Goal: Task Accomplishment & Management: Use online tool/utility

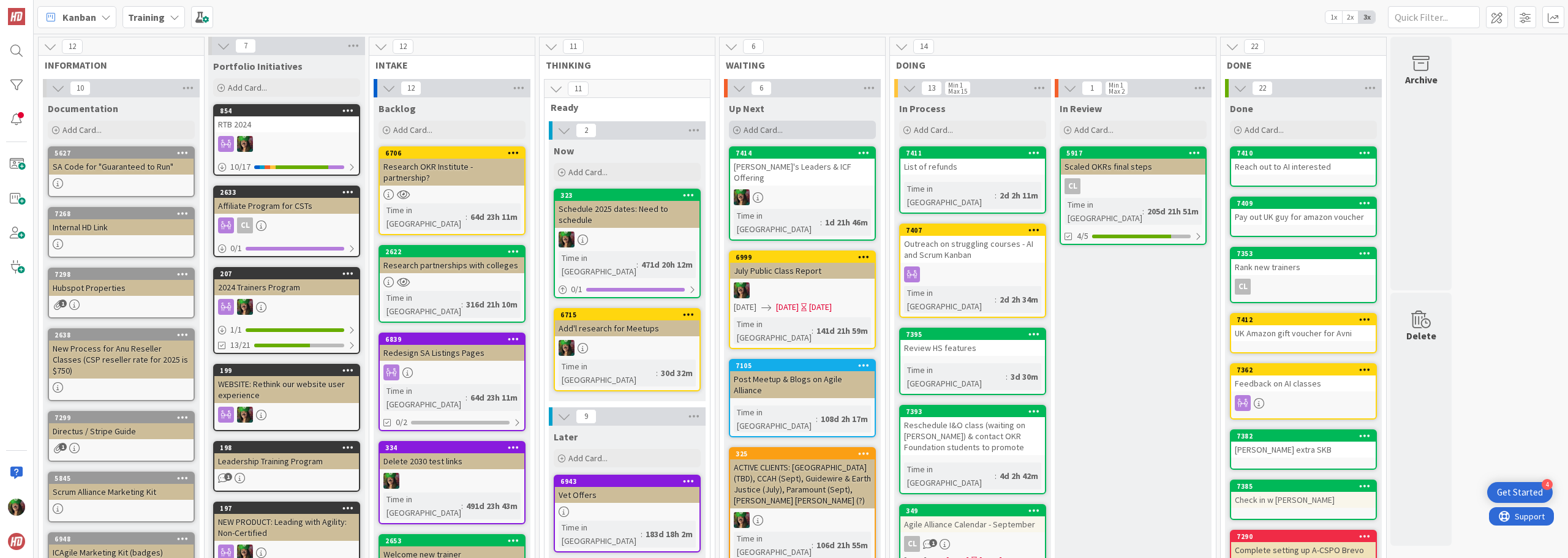
click at [771, 134] on span "Add Card..." at bounding box center [763, 129] width 40 height 11
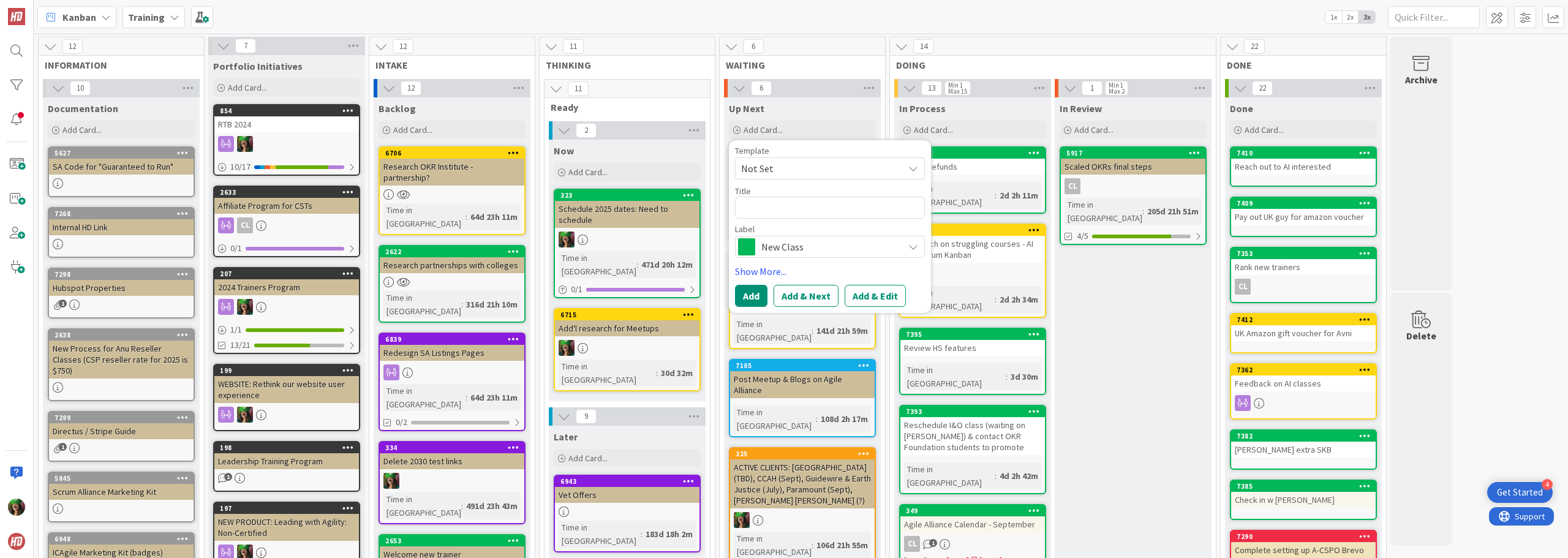
type textarea "x"
type textarea "R"
type textarea "x"
type textarea "Re"
type textarea "x"
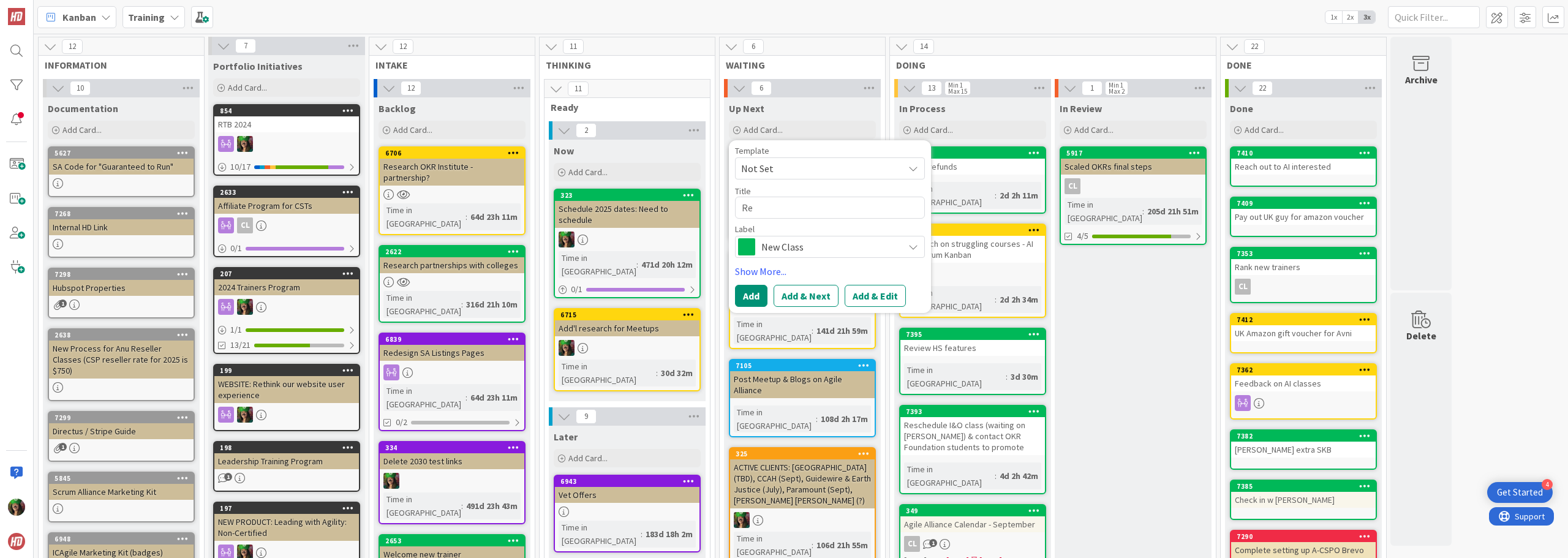
type textarea "Res"
type textarea "x"
type textarea "Resc"
type textarea "x"
type textarea "[PERSON_NAME]"
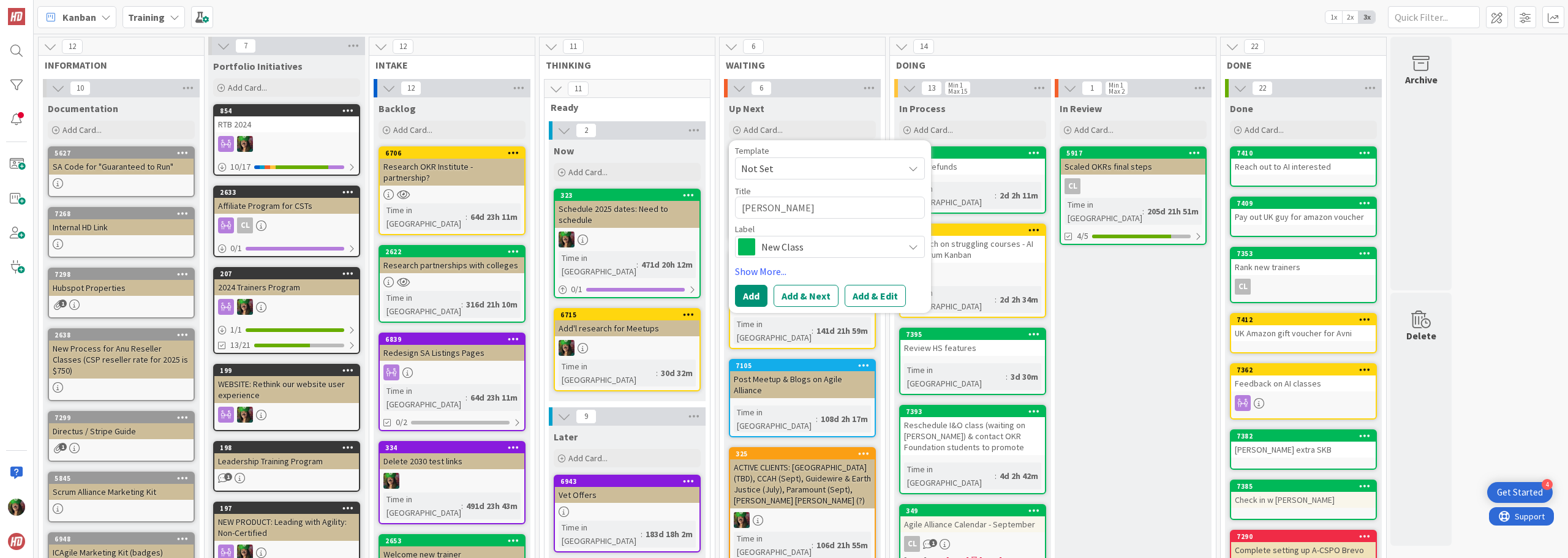
type textarea "x"
type textarea "Resche"
type textarea "x"
type textarea "Resched"
type textarea "x"
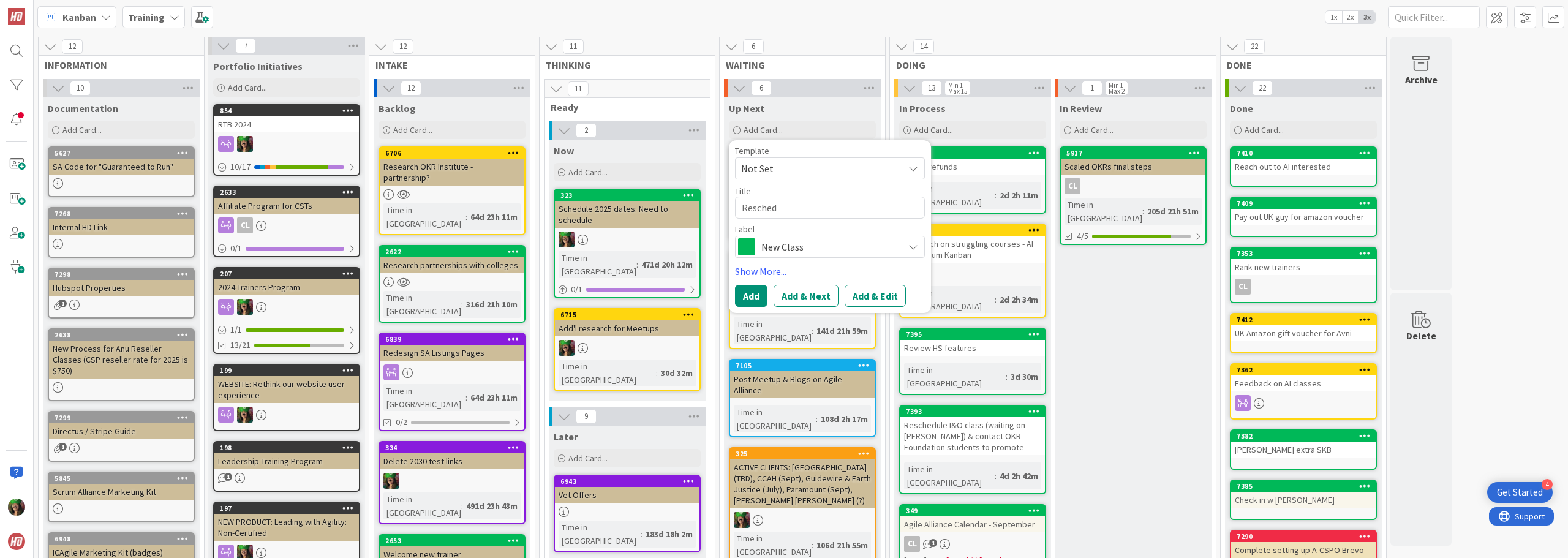
type textarea "Reschedu"
type textarea "x"
type textarea "Reschedule"
type textarea "x"
type textarea "Reschedule"
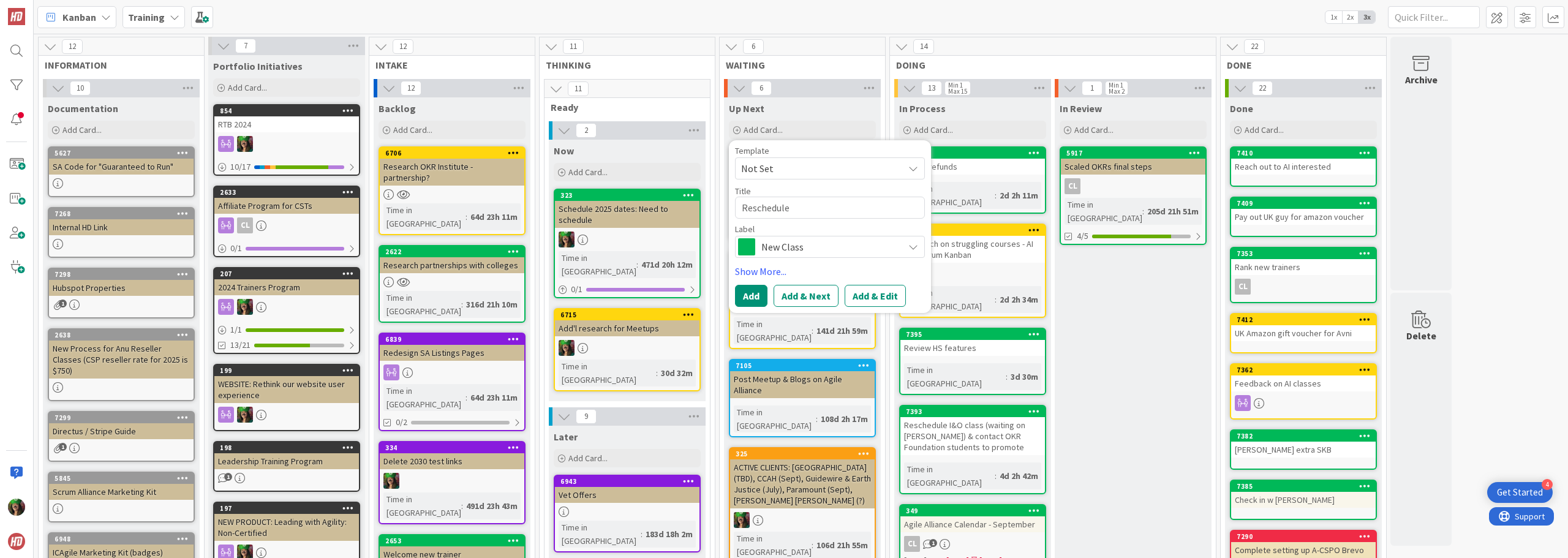
type textarea "x"
type textarea "Reschedule A"
type textarea "x"
type textarea "Reschedule Am"
type textarea "x"
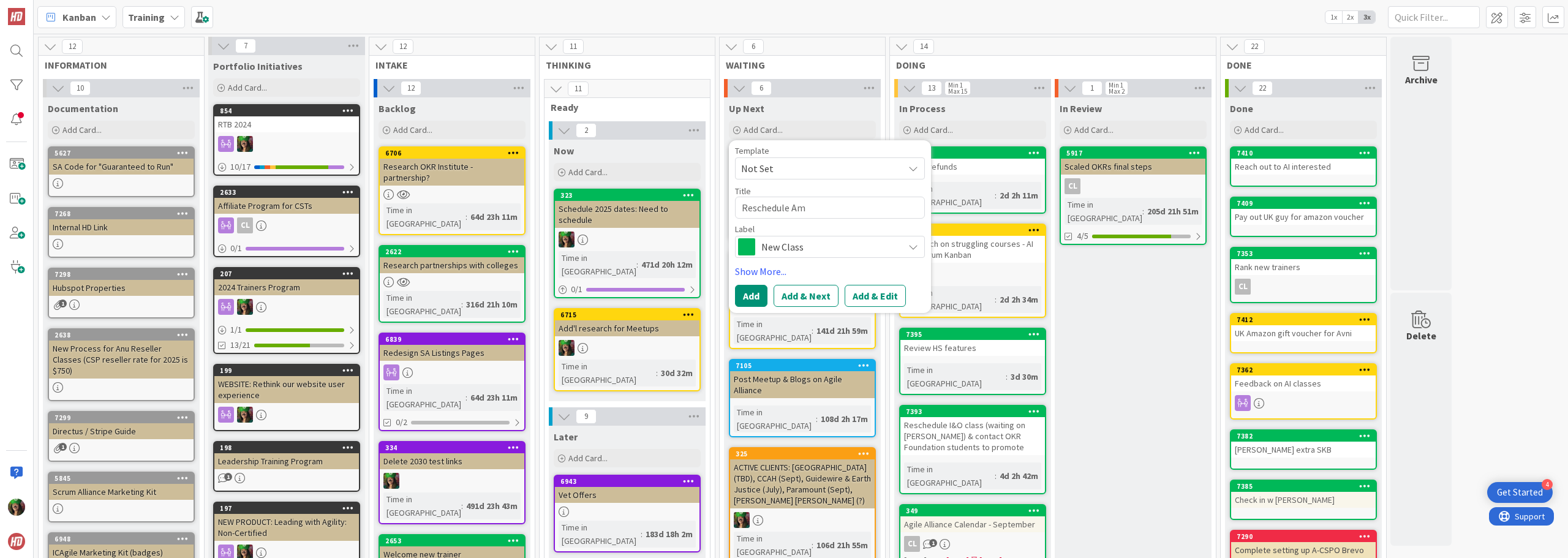
type textarea "Reschedule [PERSON_NAME]"
type textarea "x"
type textarea "Reschedule [PERSON_NAME]"
type textarea "x"
type textarea "Reschedule [PERSON_NAME] &"
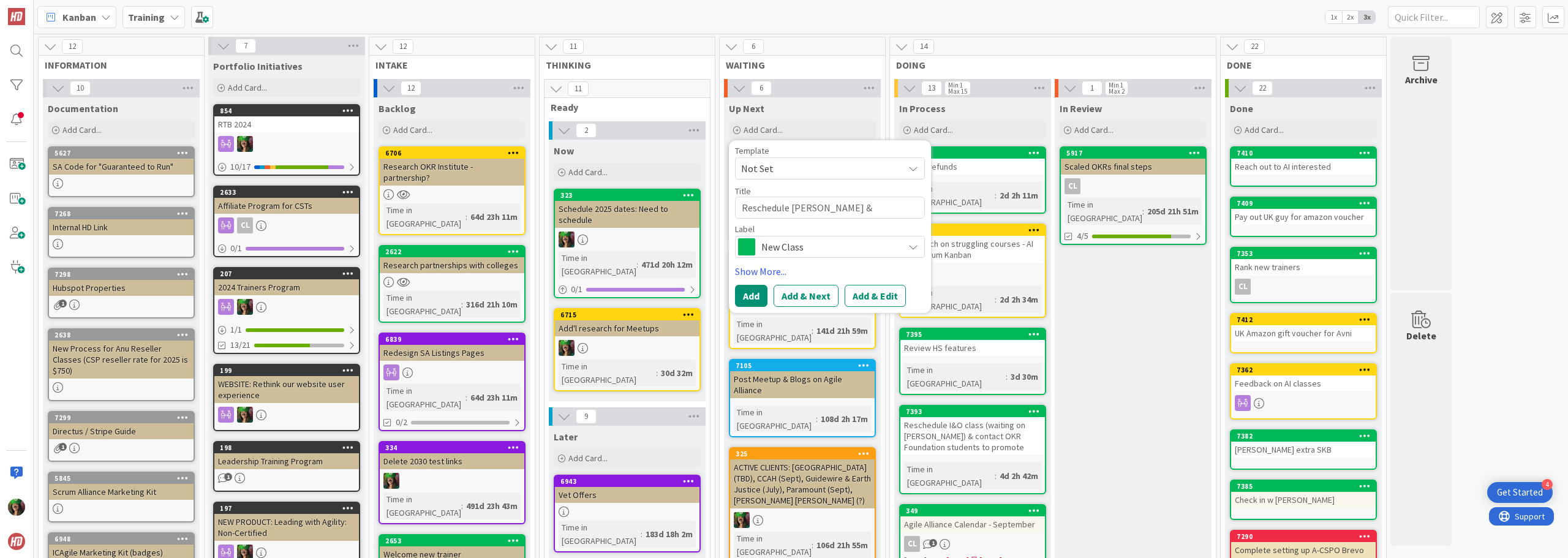
type textarea "x"
type textarea "Reschedule [PERSON_NAME] &"
type textarea "x"
type textarea "Reschedule [PERSON_NAME] & A"
type textarea "x"
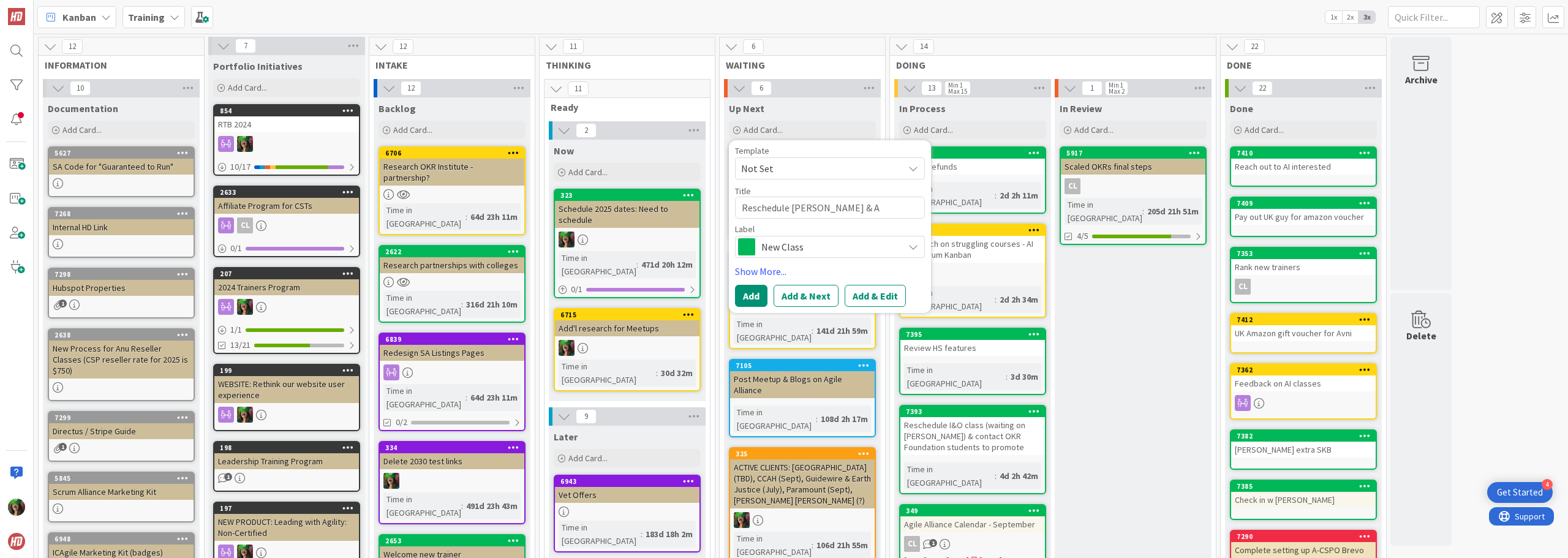
type textarea "Reschedule [PERSON_NAME] & [PERSON_NAME]"
type textarea "x"
type textarea "Reschedule [PERSON_NAME] & Aim"
type textarea "x"
type textarea "Reschedule [PERSON_NAME] & Aimm"
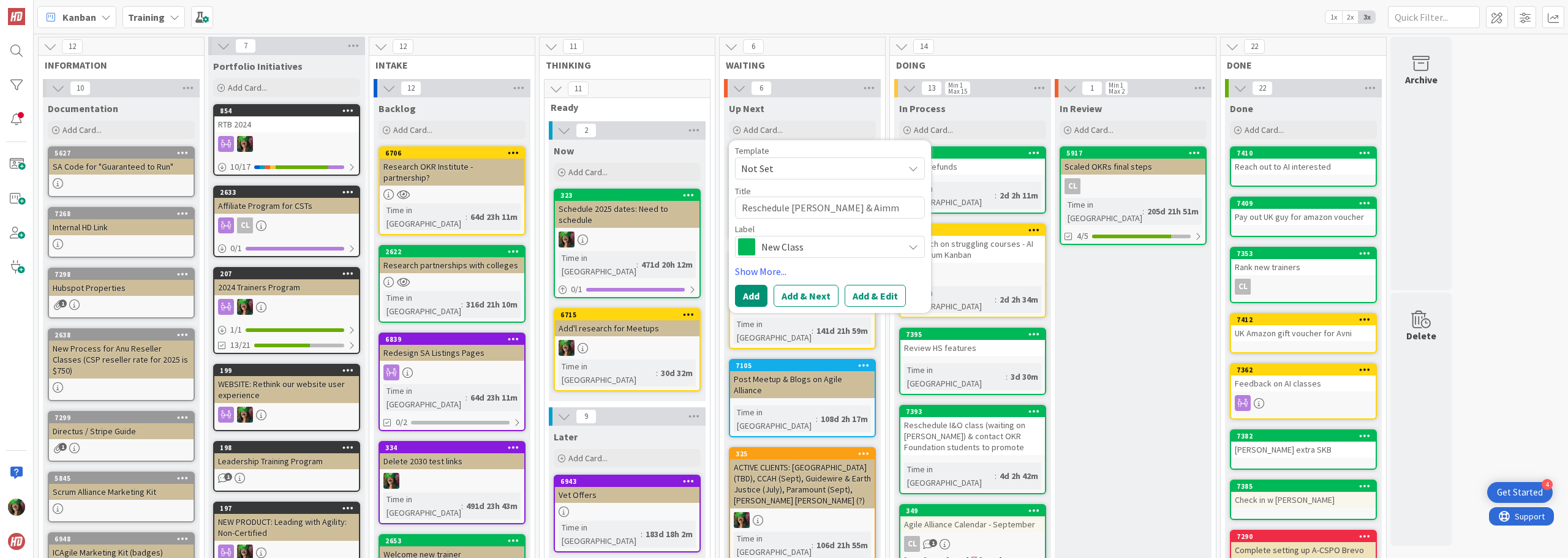
type textarea "x"
type textarea "Reschedule [PERSON_NAME] & [PERSON_NAME]"
type textarea "x"
type textarea "Reschedule [PERSON_NAME] & Aimm"
type textarea "x"
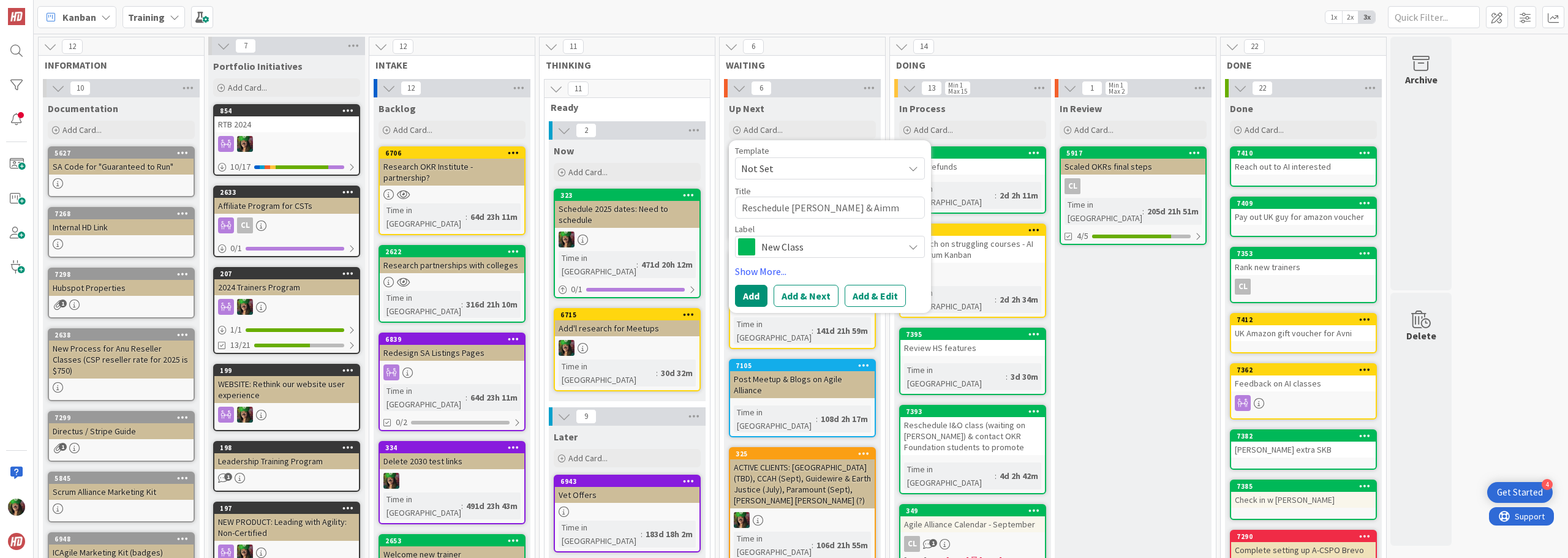
type textarea "Reschedule [PERSON_NAME] & Aim"
type textarea "x"
type textarea "Reschedule [PERSON_NAME] & Aime"
type textarea "x"
type textarea "Reschedule [PERSON_NAME] & [PERSON_NAME]"
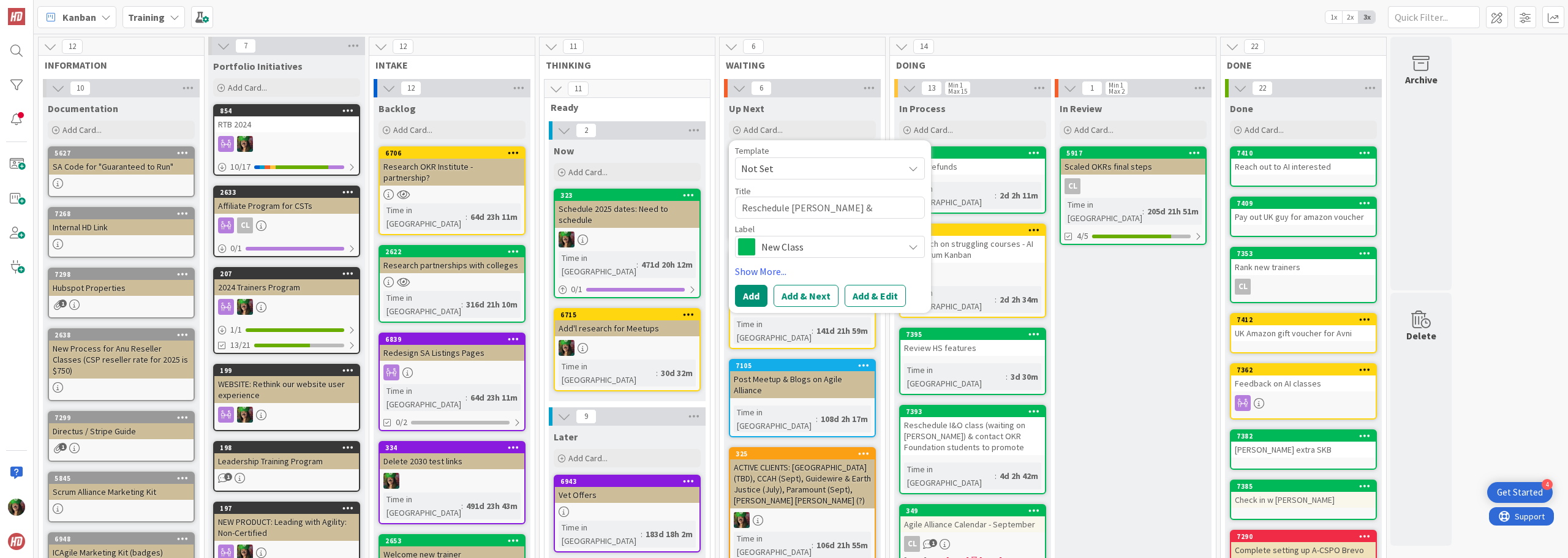
type textarea "x"
type textarea "Reschedule [PERSON_NAME] & [PERSON_NAME]"
type textarea "x"
type textarea "Reschedule [PERSON_NAME] & [PERSON_NAME] ("
type textarea "x"
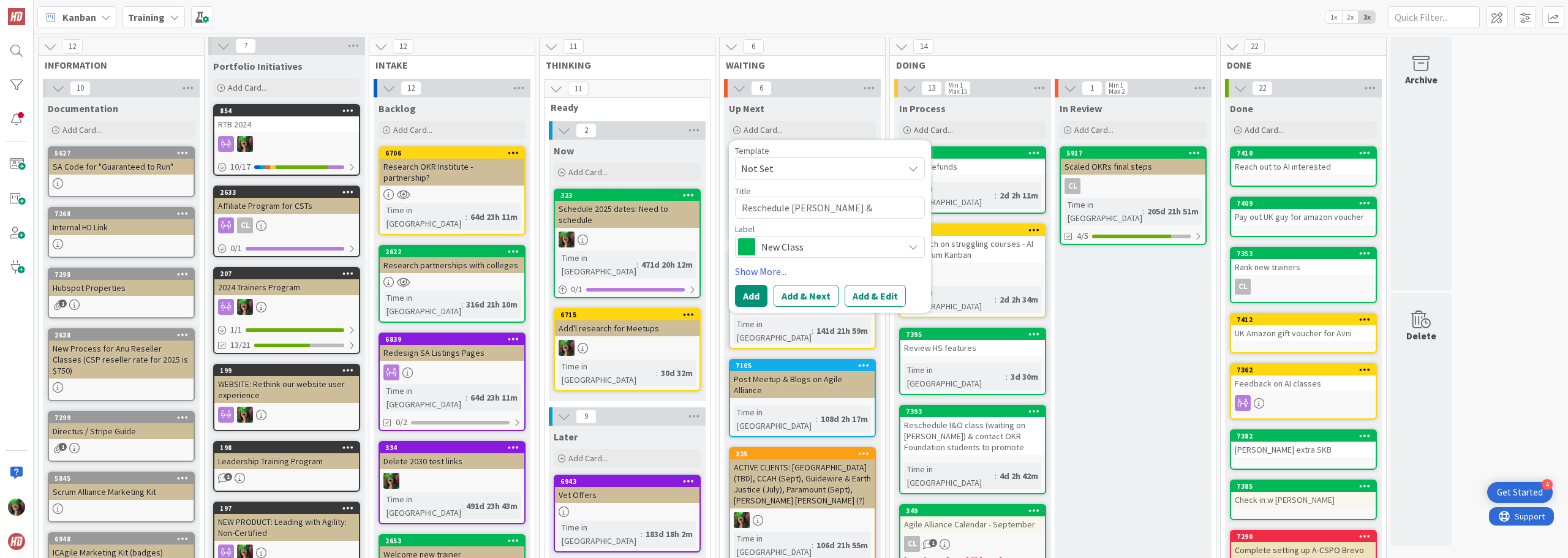
type textarea "Reschedule [PERSON_NAME] & [PERSON_NAME] (I"
type textarea "x"
type textarea "Reschedule [PERSON_NAME] & [PERSON_NAME] (I&"
type textarea "x"
type textarea "Reschedule [PERSON_NAME] & [PERSON_NAME] (I&O"
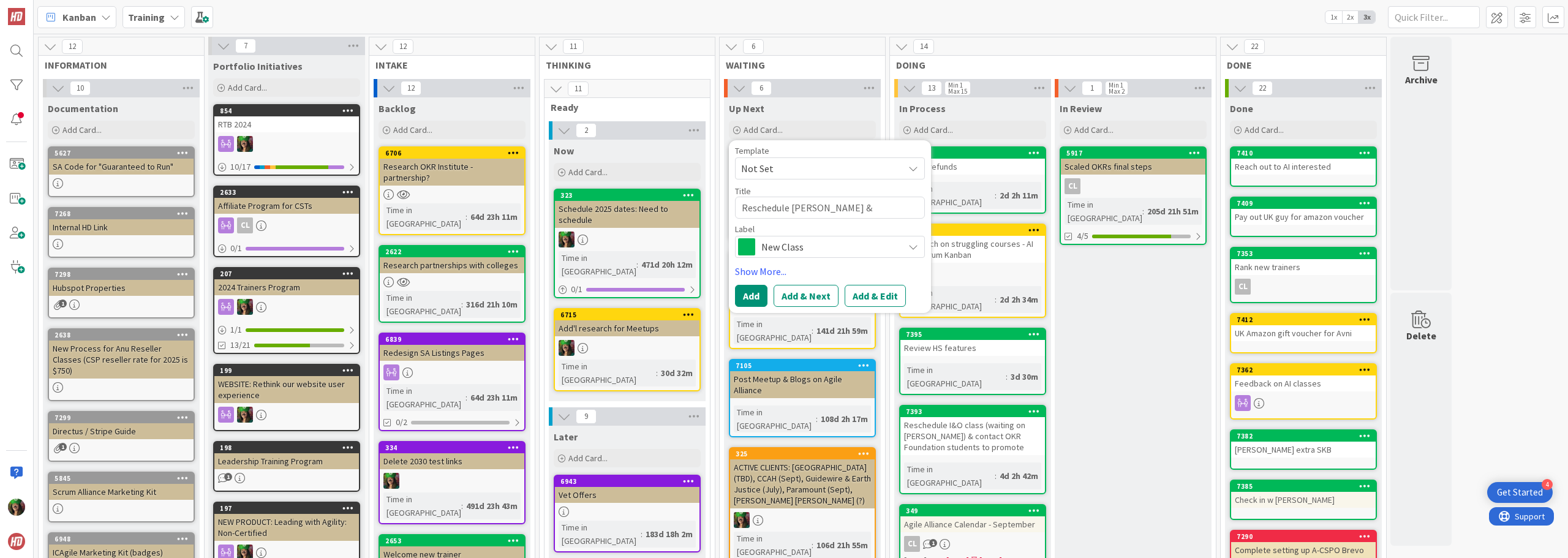
type textarea "x"
type textarea "Reschedule [PERSON_NAME] & [PERSON_NAME] (I&O"
type textarea "x"
type textarea "Reschedule [PERSON_NAME] & [PERSON_NAME] (I&O &"
type textarea "x"
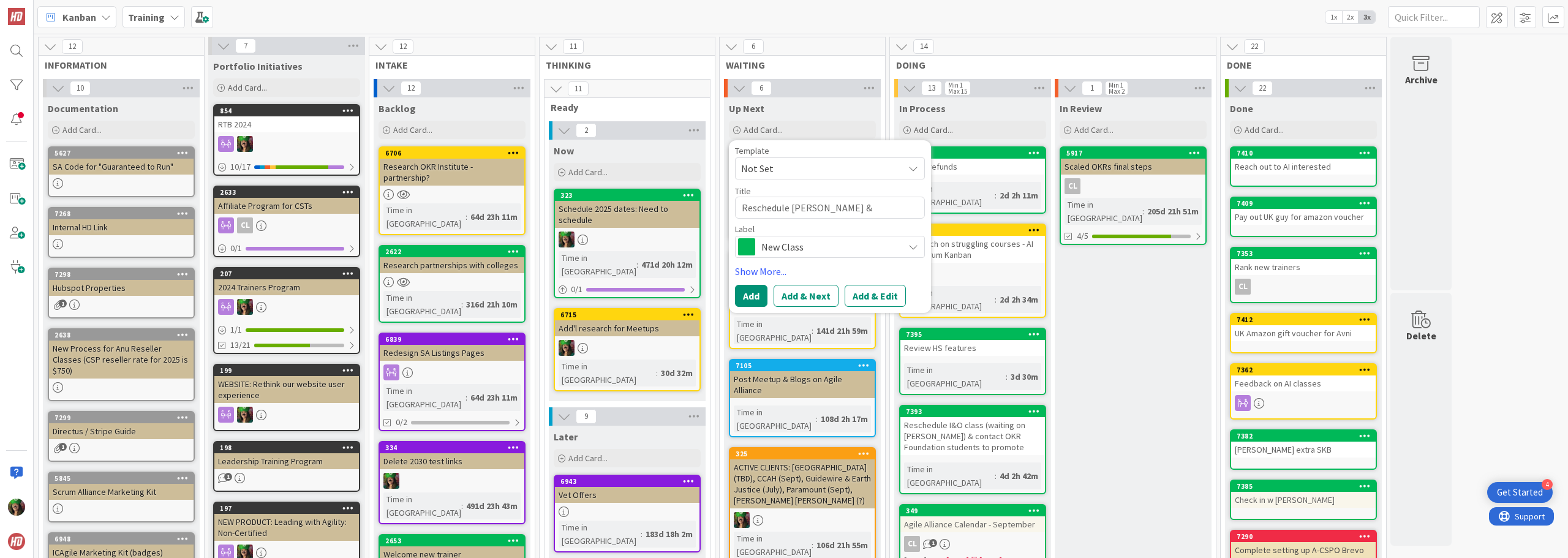
type textarea "Reschedule [PERSON_NAME] & [PERSON_NAME] (I&O &"
type textarea "x"
type textarea "Reschedule [PERSON_NAME] & [PERSON_NAME] (I&O & S"
type textarea "x"
type textarea "Reschedule [PERSON_NAME] & [PERSON_NAME] (I&O & SB"
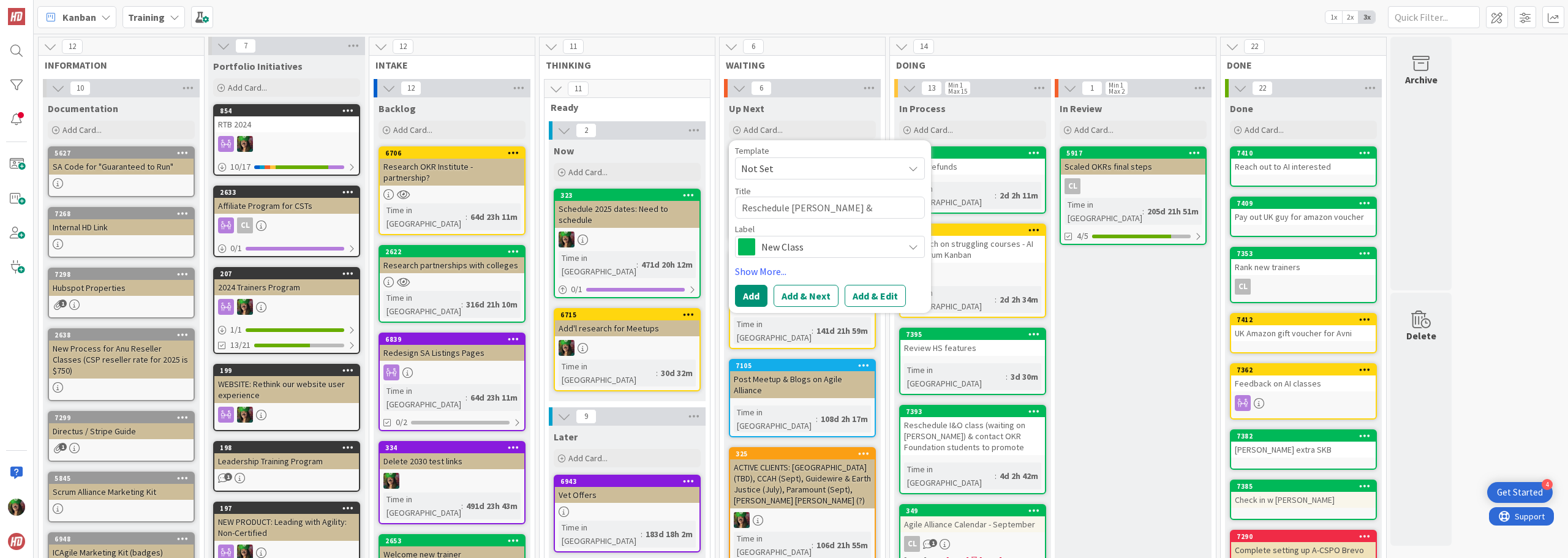
type textarea "x"
type textarea "Reschedule [PERSON_NAME] & [PERSON_NAME] (I&O & SBK"
type textarea "x"
type textarea "Reschedule [PERSON_NAME] & [PERSON_NAME] (I&O & SBK)"
click at [864, 293] on button "Add & Edit" at bounding box center [875, 296] width 61 height 22
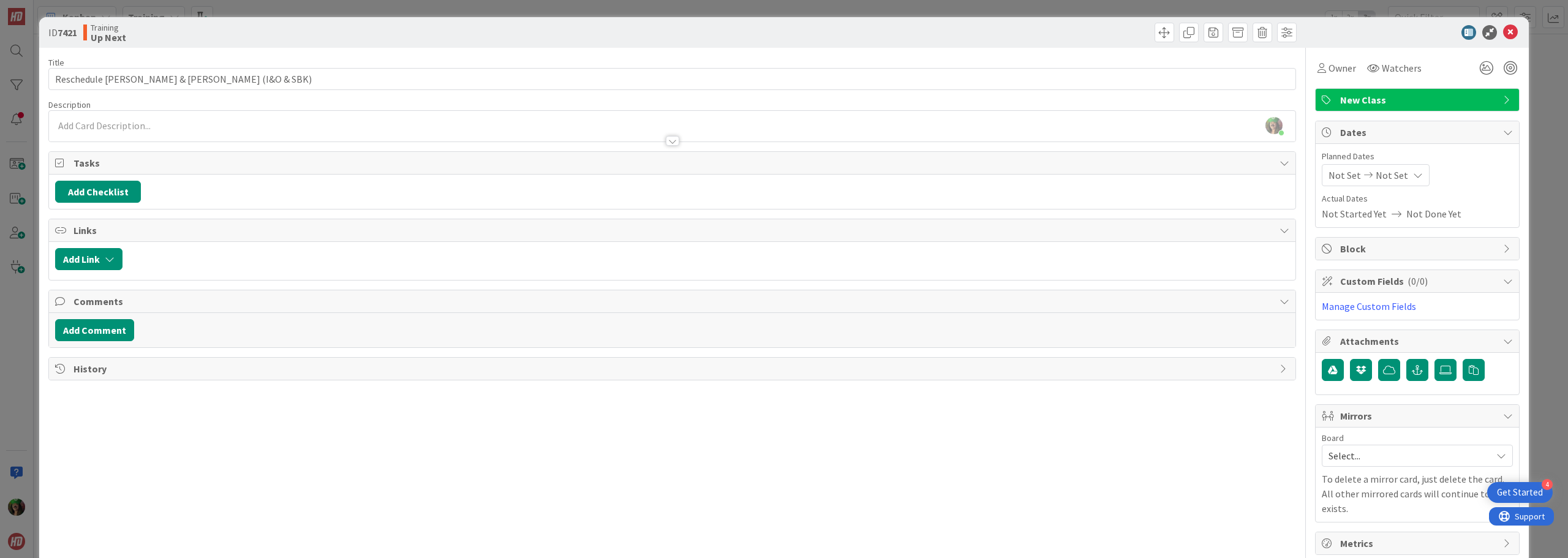
click at [328, 129] on div at bounding box center [672, 135] width 1246 height 13
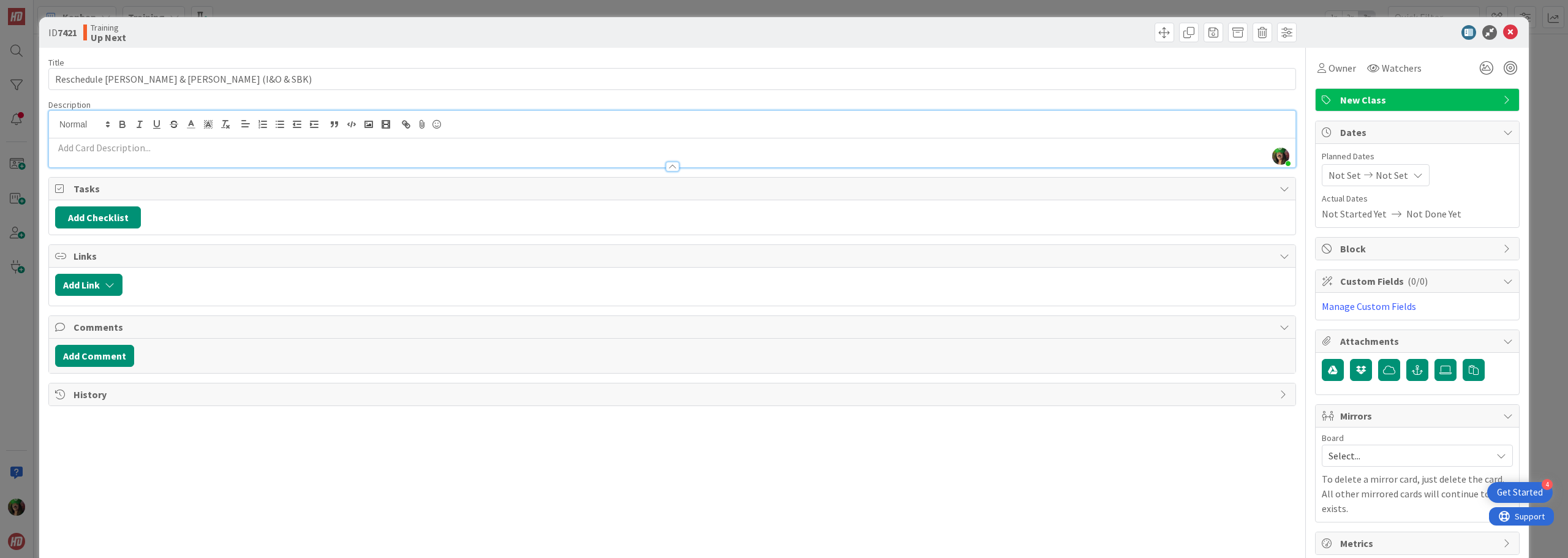
click at [325, 157] on div at bounding box center [672, 161] width 1246 height 13
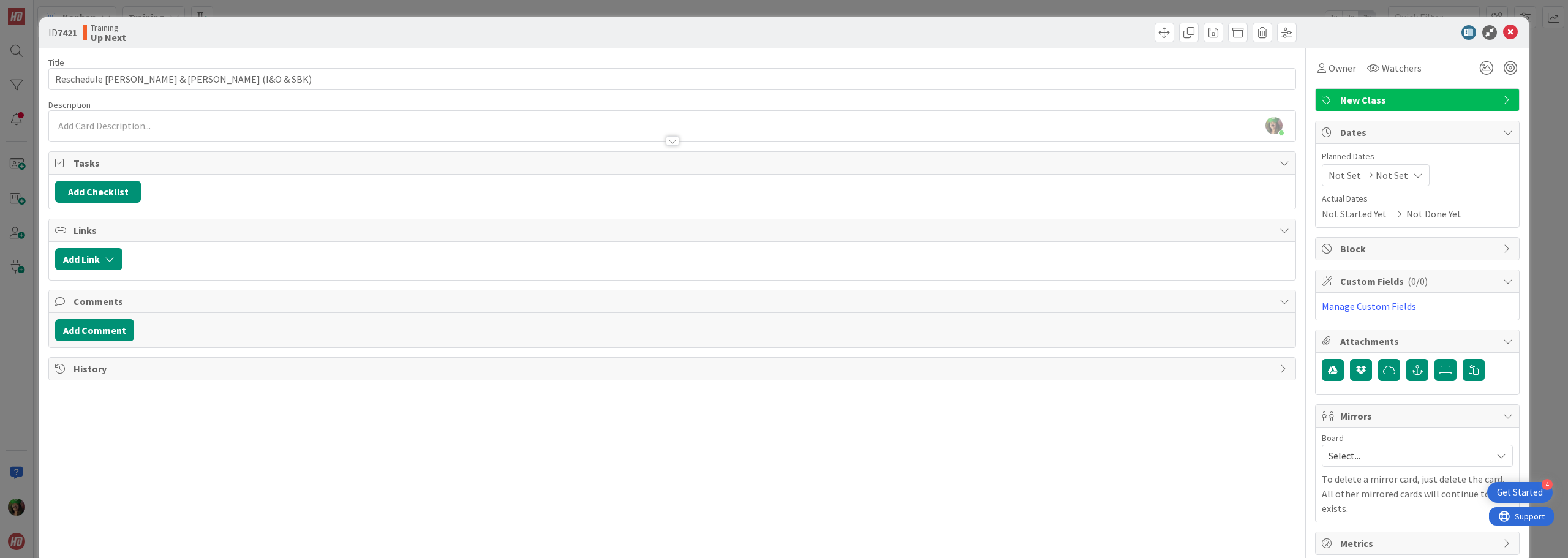
click at [253, 115] on div "[PERSON_NAME] just joined" at bounding box center [672, 126] width 1246 height 30
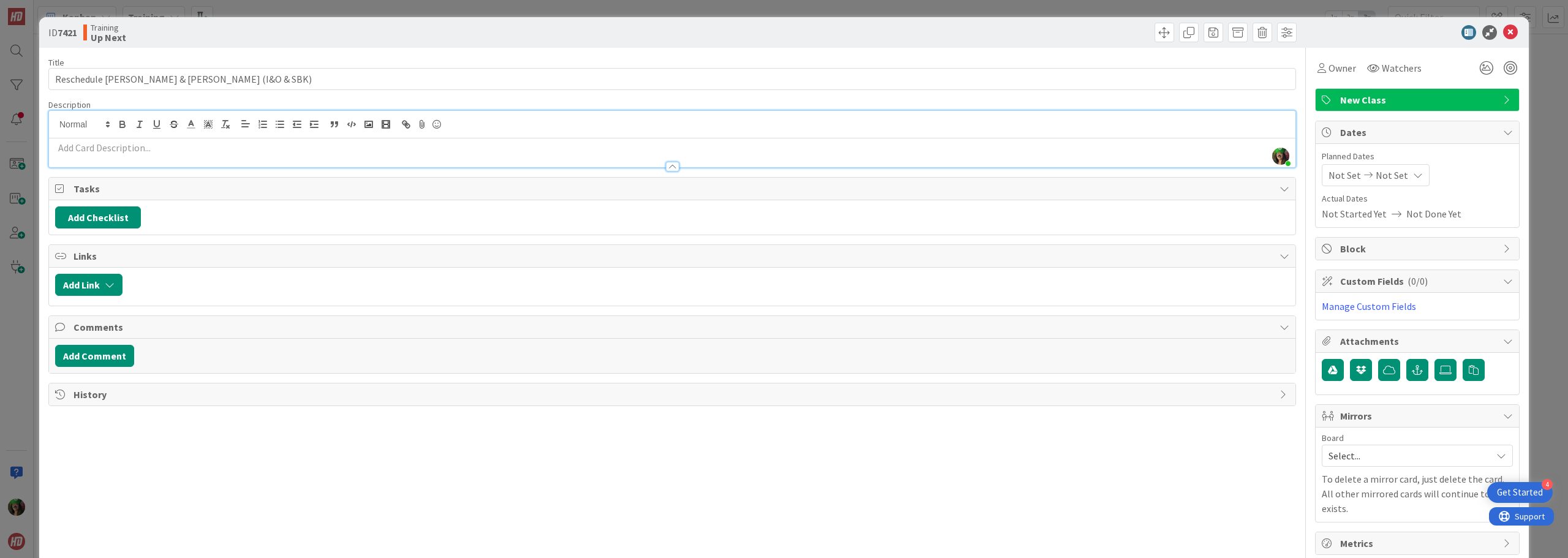
click at [252, 150] on p at bounding box center [672, 148] width 1234 height 14
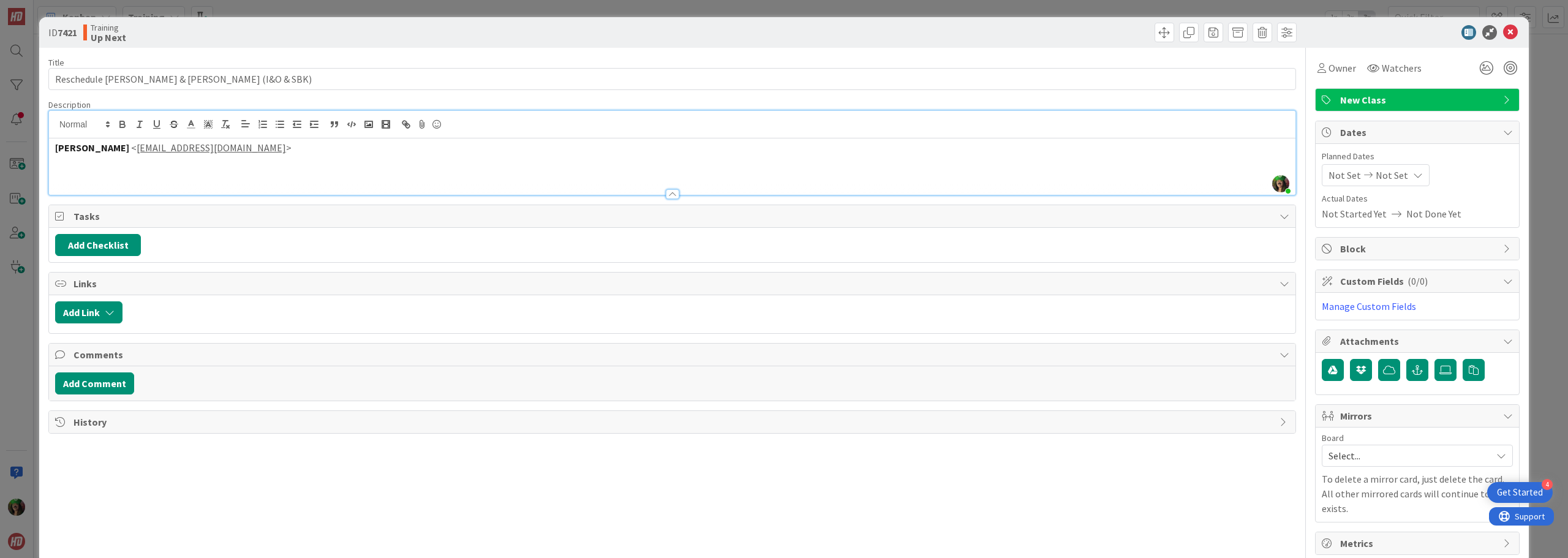
click at [273, 147] on p "[PERSON_NAME] < [EMAIL_ADDRESS][DOMAIN_NAME] >" at bounding box center [672, 148] width 1234 height 14
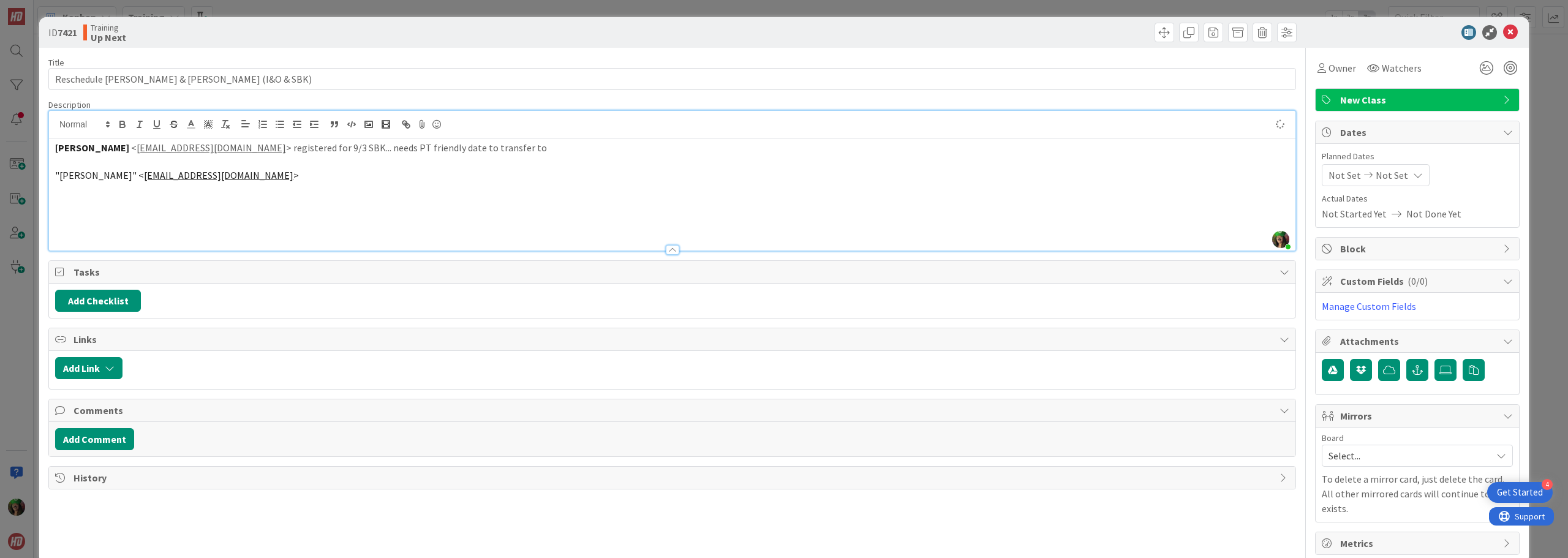
click at [232, 176] on p ""[PERSON_NAME]" < [EMAIL_ADDRESS][DOMAIN_NAME] >" at bounding box center [672, 175] width 1234 height 14
click at [1503, 26] on icon at bounding box center [1510, 32] width 15 height 15
